Goal: Information Seeking & Learning: Learn about a topic

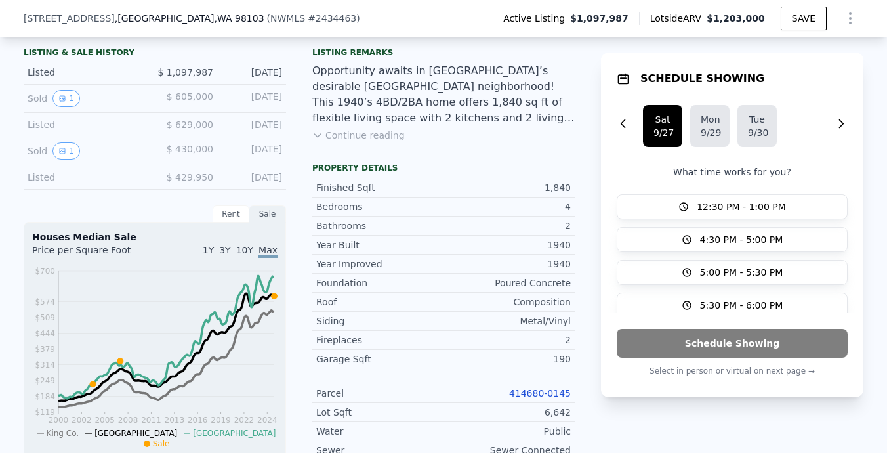
scroll to position [256, 0]
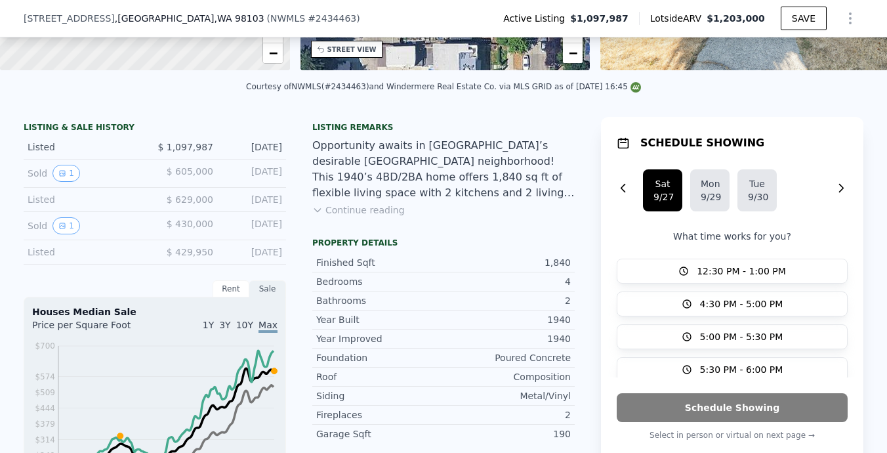
click at [385, 211] on button "Continue reading" at bounding box center [358, 209] width 93 height 13
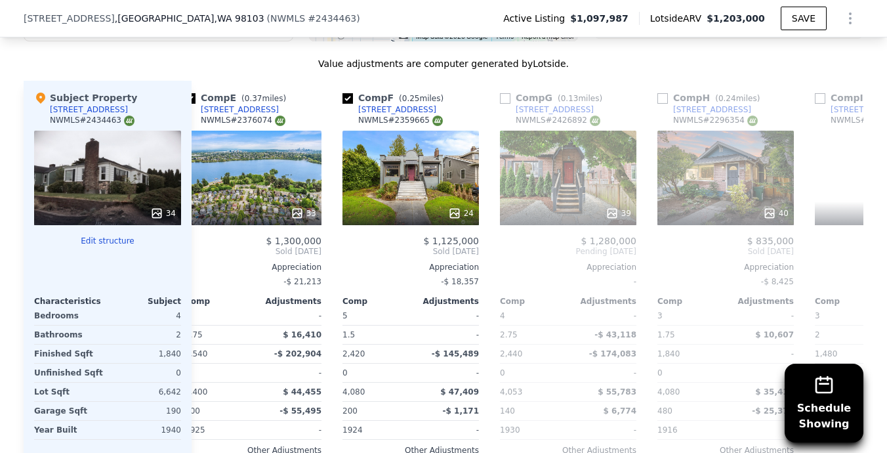
scroll to position [0, 654]
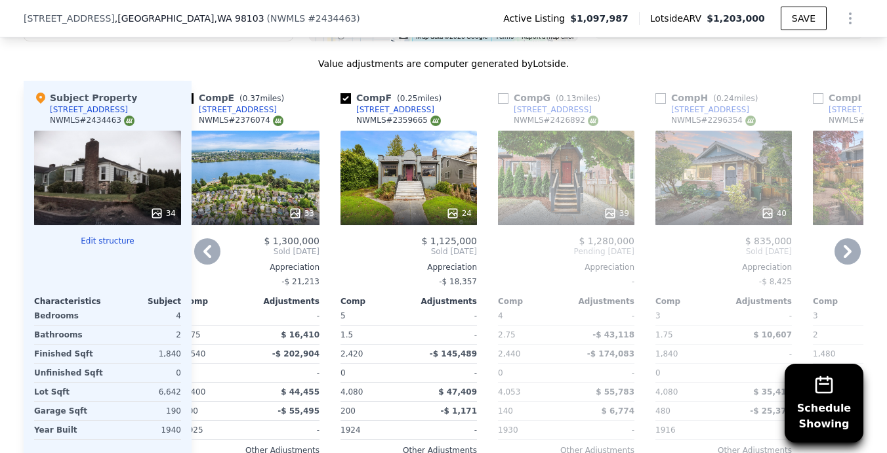
click at [419, 131] on div "24" at bounding box center [409, 178] width 136 height 94
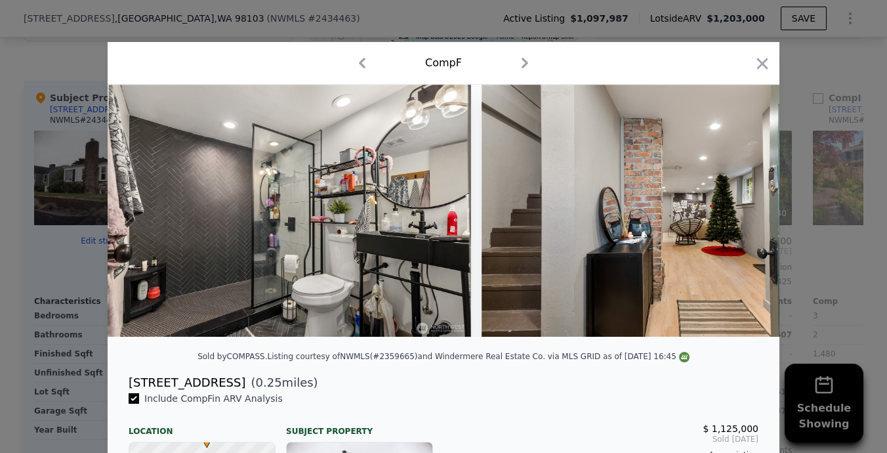
scroll to position [0, 7366]
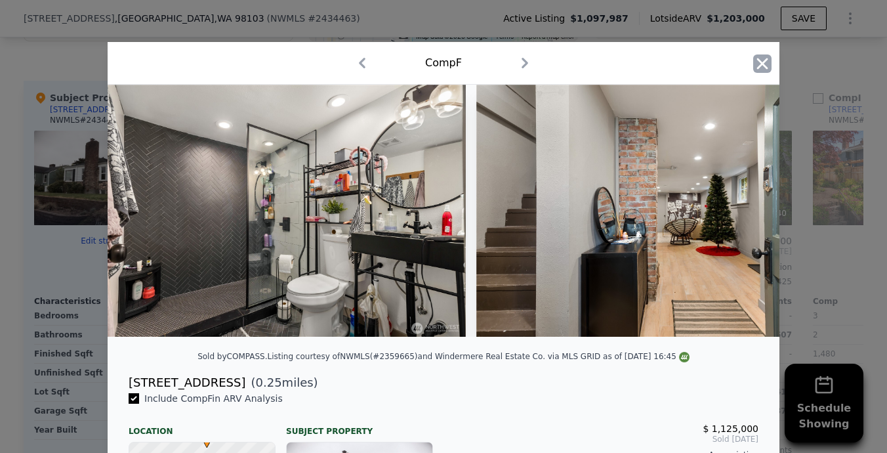
click at [762, 65] on icon "button" at bounding box center [762, 63] width 18 height 18
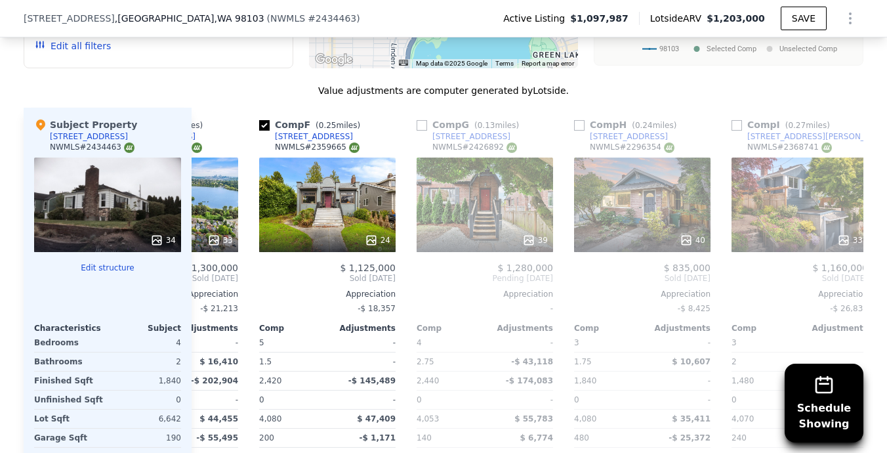
scroll to position [0, 791]
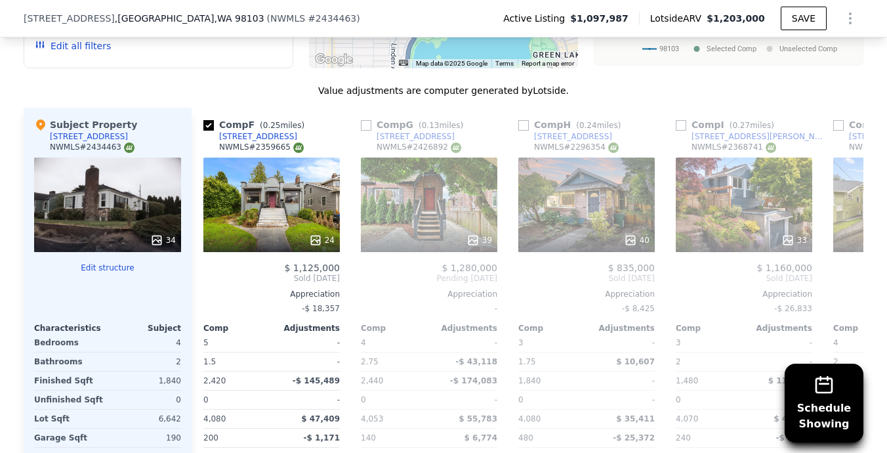
click at [584, 157] on div "40" at bounding box center [586, 204] width 136 height 94
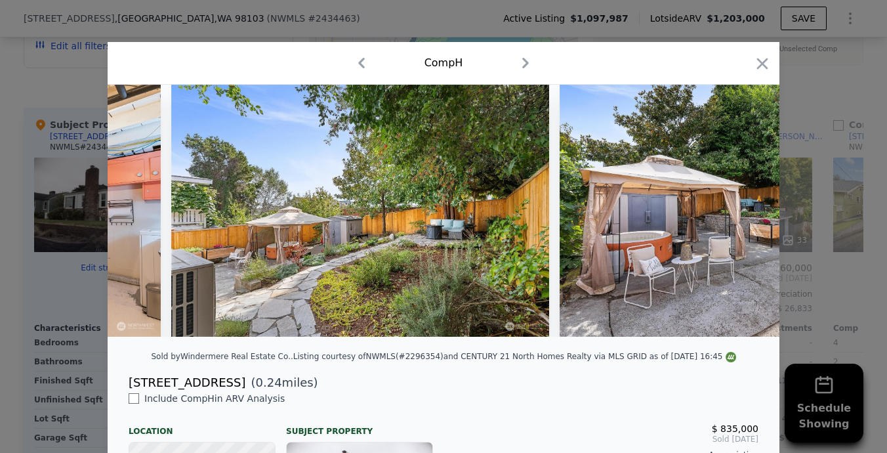
scroll to position [0, 11220]
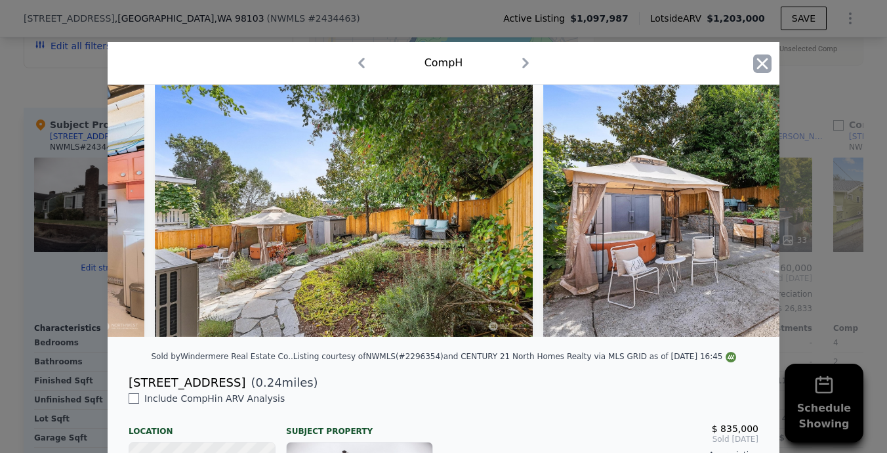
click at [758, 72] on icon "button" at bounding box center [762, 63] width 18 height 18
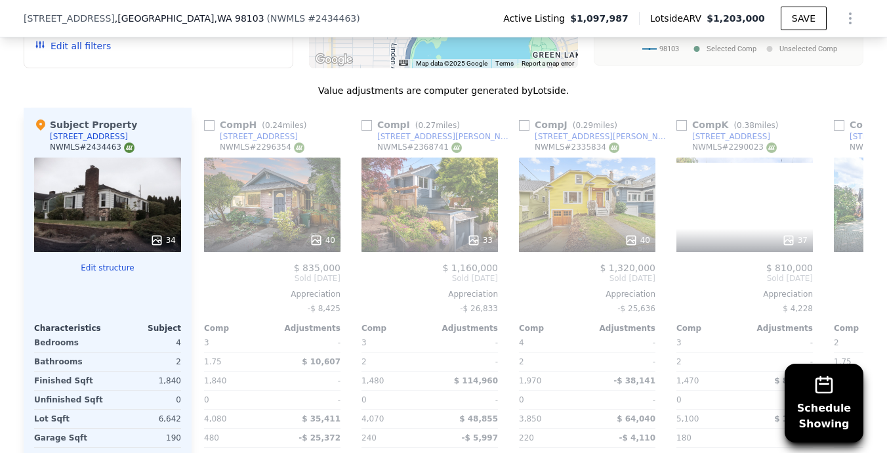
scroll to position [0, 1120]
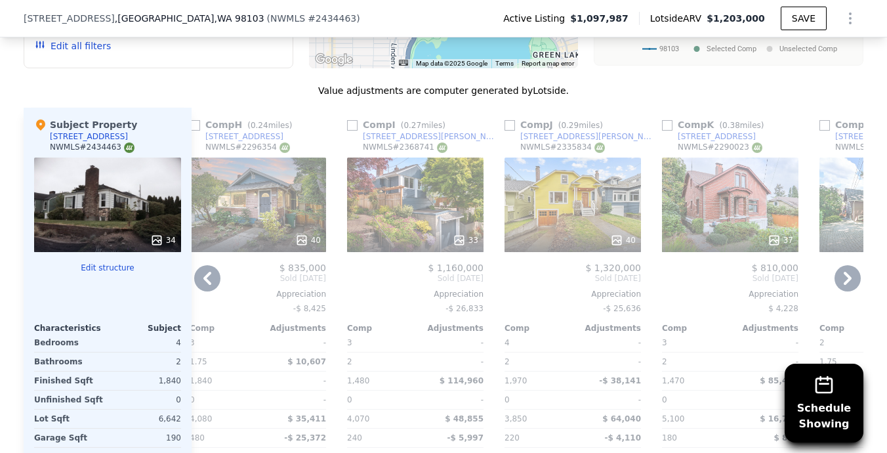
click at [581, 171] on div "40" at bounding box center [573, 204] width 136 height 94
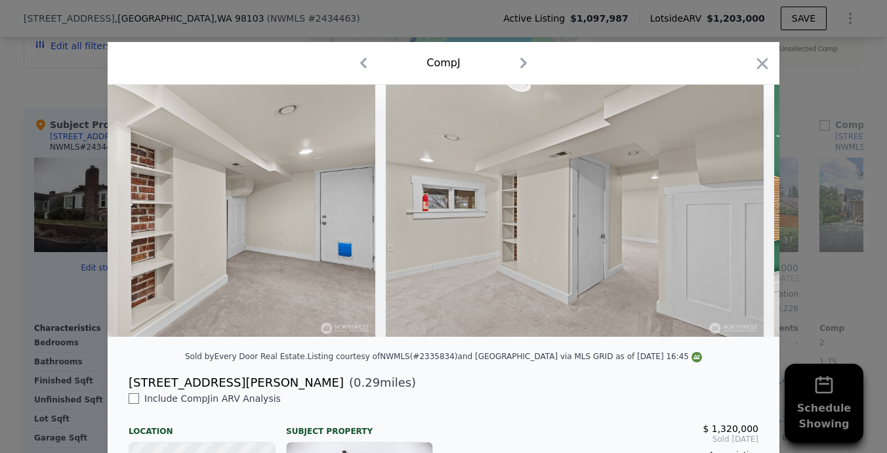
scroll to position [0, 6801]
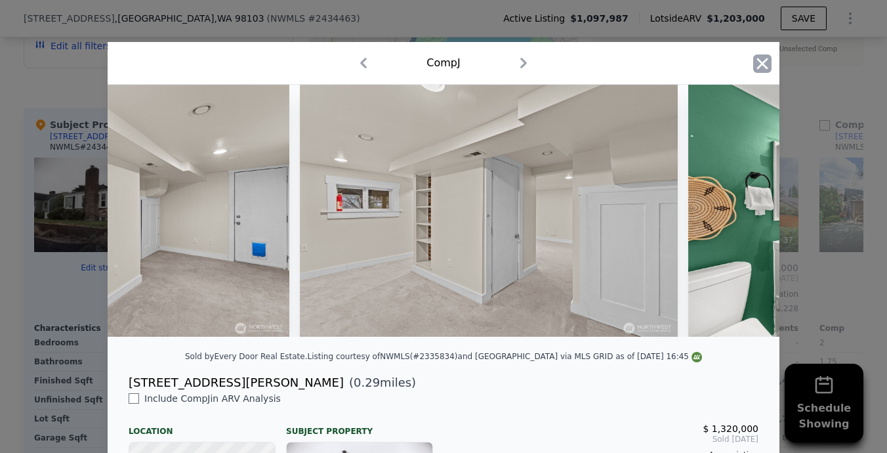
click at [760, 62] on icon "button" at bounding box center [762, 63] width 18 height 18
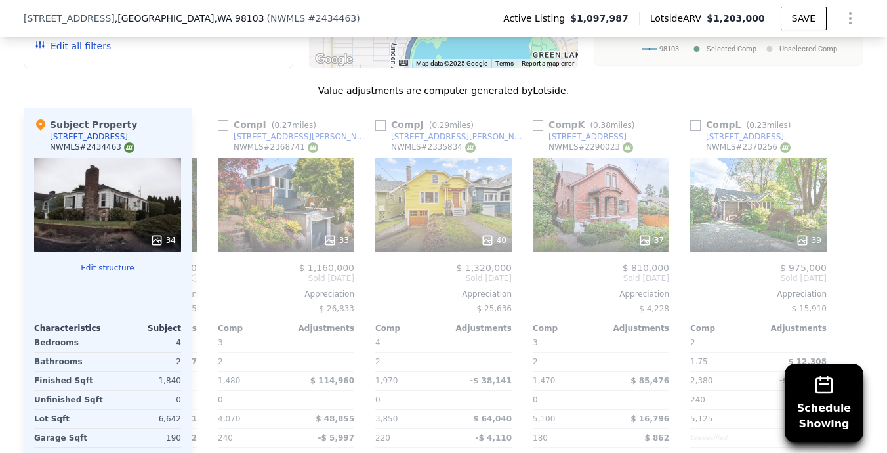
scroll to position [0, 1249]
click at [598, 157] on div "37" at bounding box center [601, 204] width 136 height 94
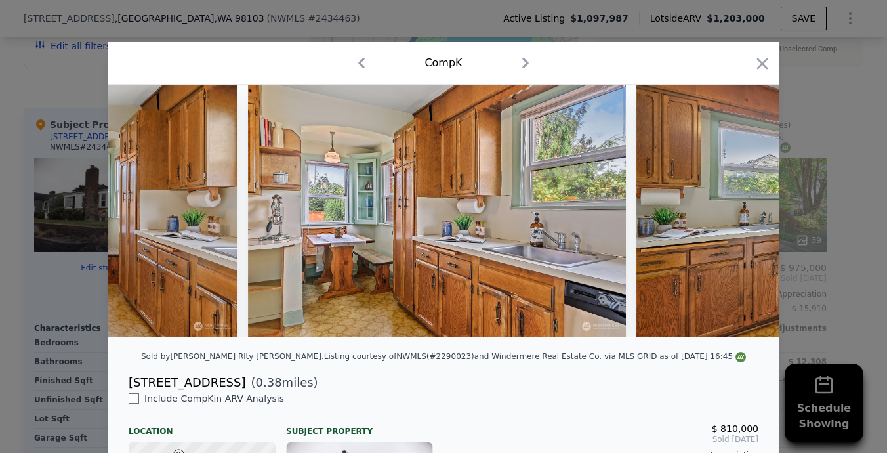
scroll to position [0, 6257]
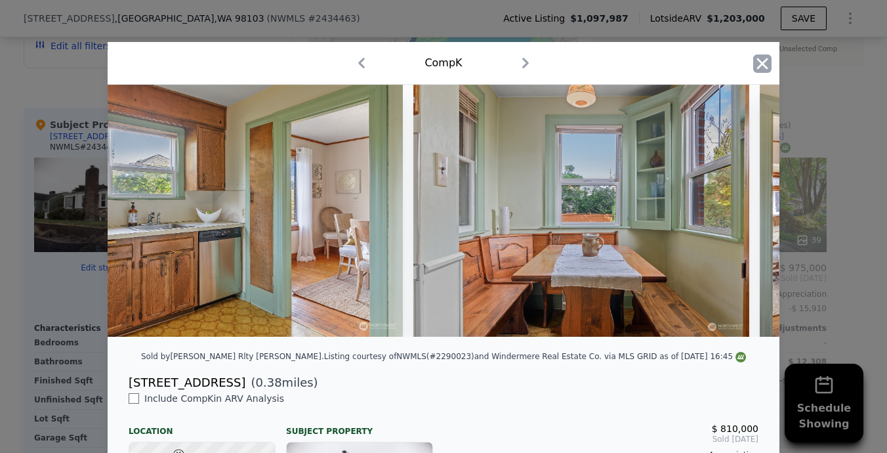
click at [760, 68] on icon "button" at bounding box center [762, 63] width 18 height 18
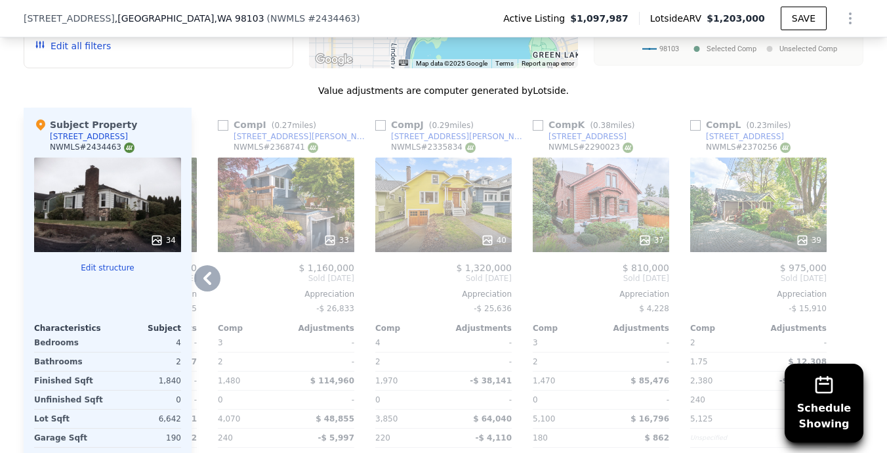
click at [734, 157] on div "39" at bounding box center [758, 204] width 136 height 94
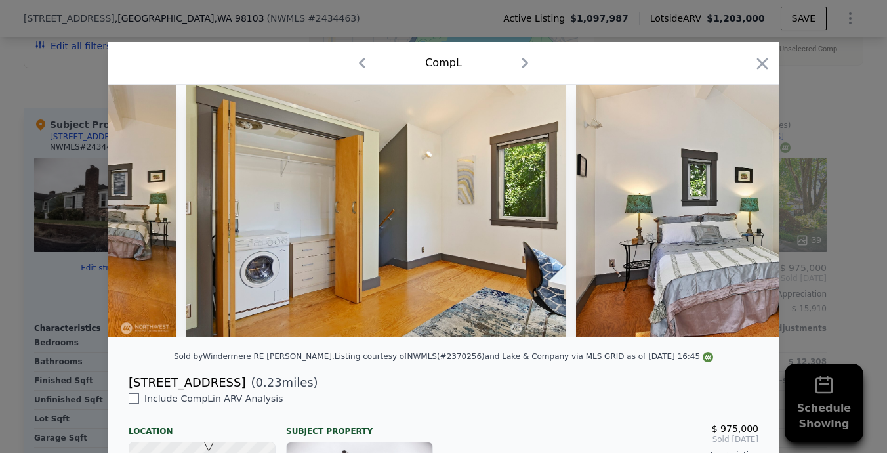
scroll to position [0, 8468]
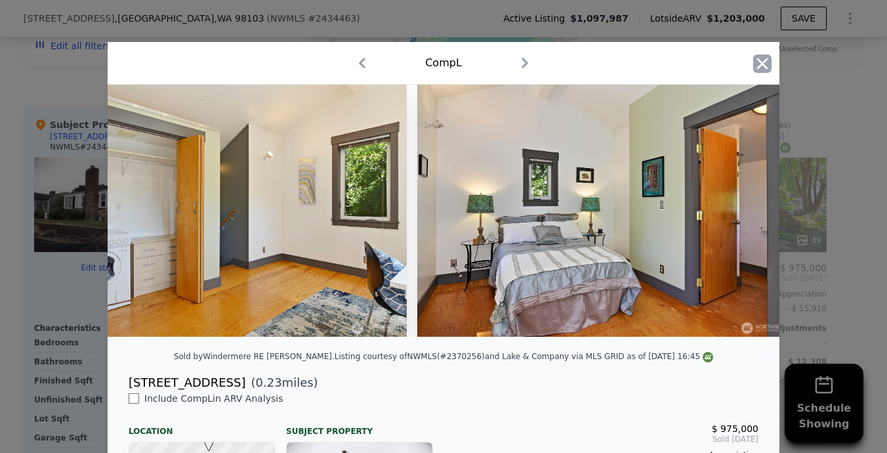
click at [758, 68] on icon "button" at bounding box center [762, 63] width 11 height 11
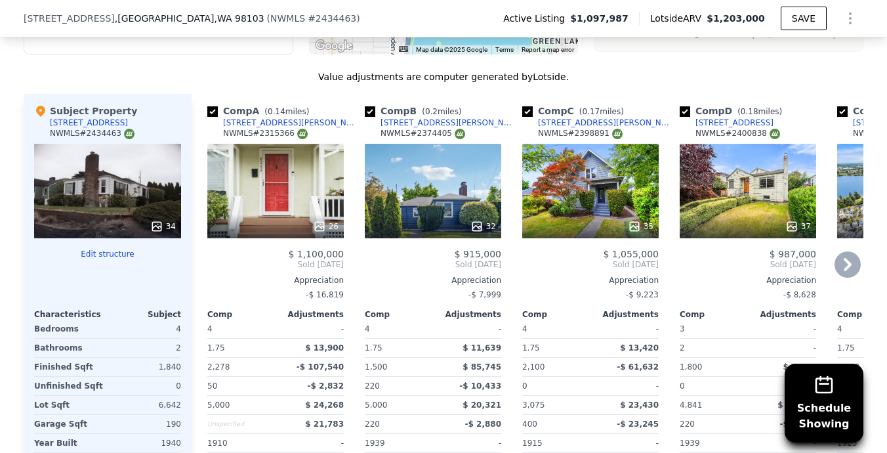
scroll to position [1689, 0]
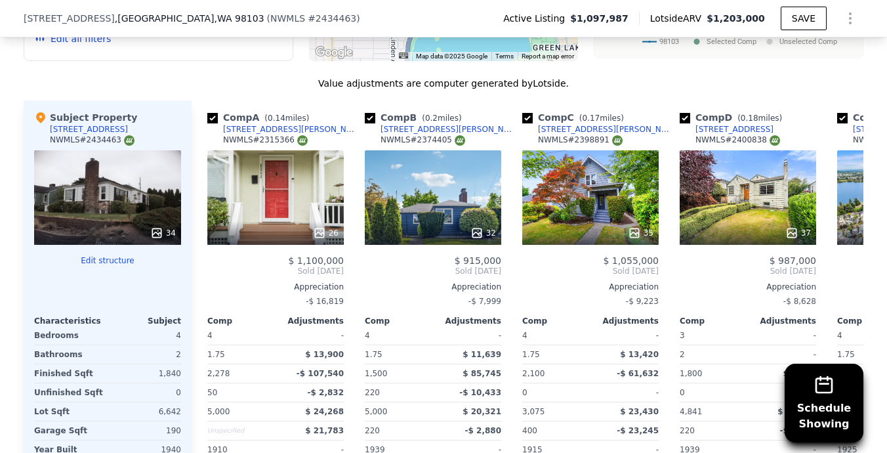
click at [98, 155] on div "34" at bounding box center [107, 197] width 147 height 94
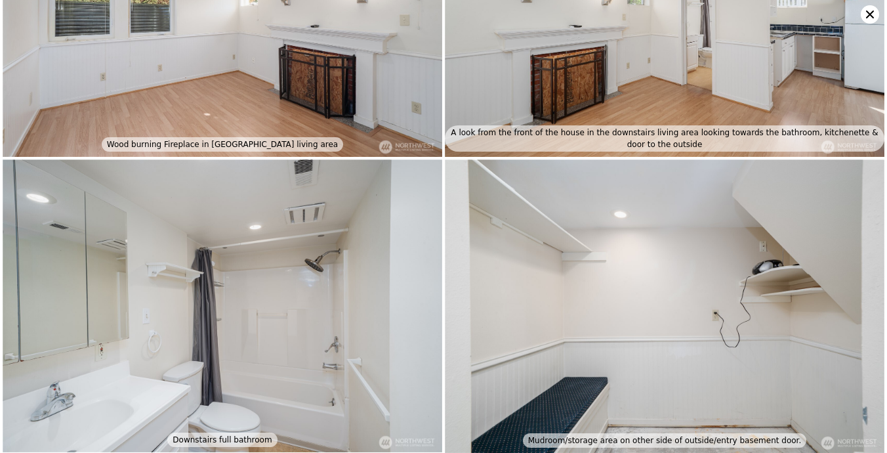
scroll to position [4570, 0]
click at [873, 9] on icon at bounding box center [870, 14] width 18 height 18
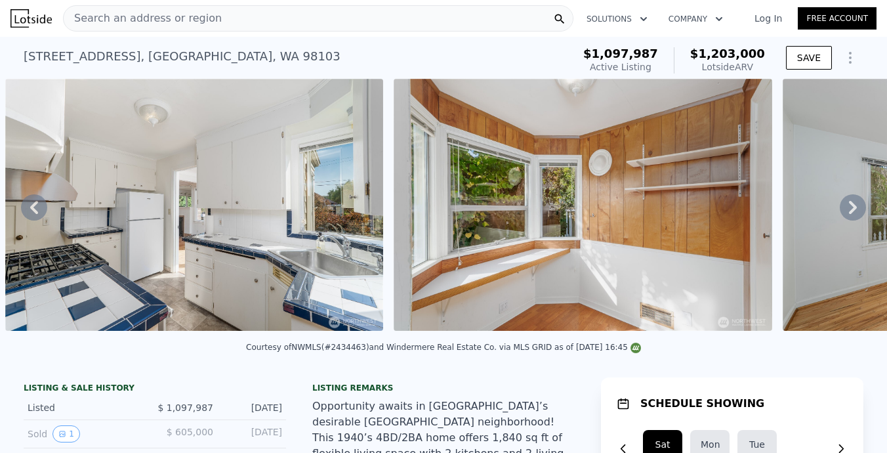
scroll to position [0, 0]
click at [313, 261] on img at bounding box center [194, 205] width 378 height 252
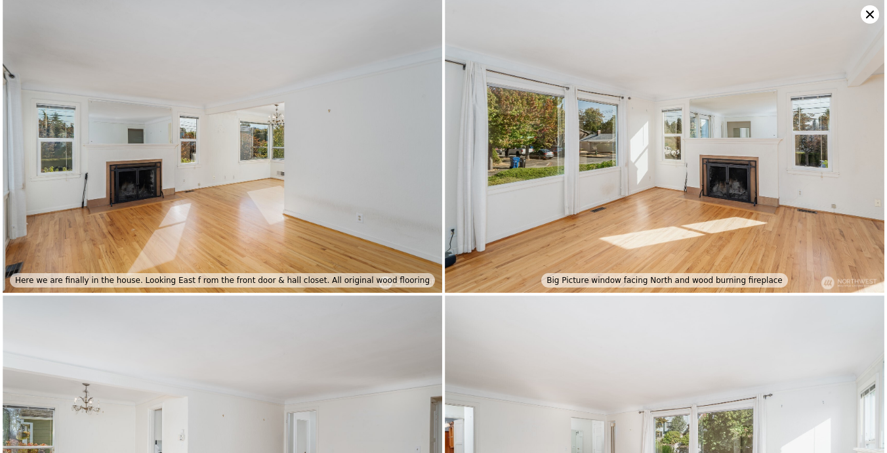
scroll to position [1478, 0]
click at [863, 18] on icon at bounding box center [870, 14] width 18 height 18
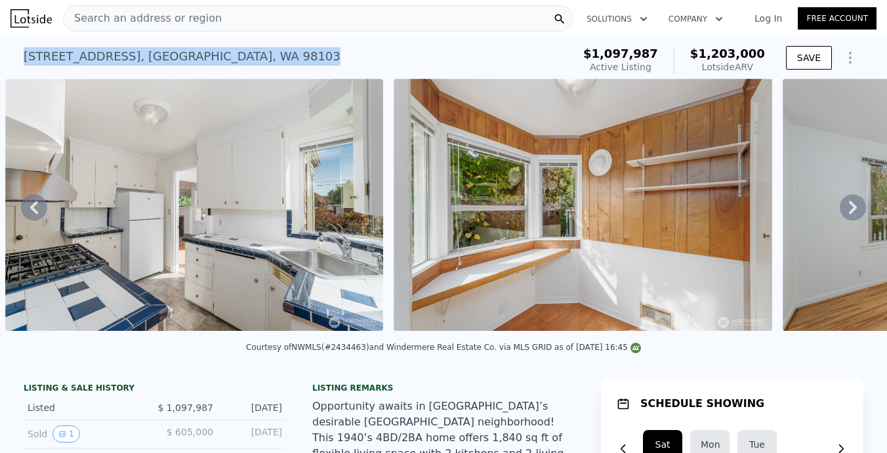
drag, startPoint x: 214, startPoint y: 56, endPoint x: 20, endPoint y: 57, distance: 194.2
click at [20, 57] on div "[STREET_ADDRESS] Active at $1.098m (~ARV $1.203m ) $1,097,987 Active Listing $1…" at bounding box center [443, 58] width 887 height 42
copy div "[STREET_ADDRESS]"
